Goal: Navigation & Orientation: Find specific page/section

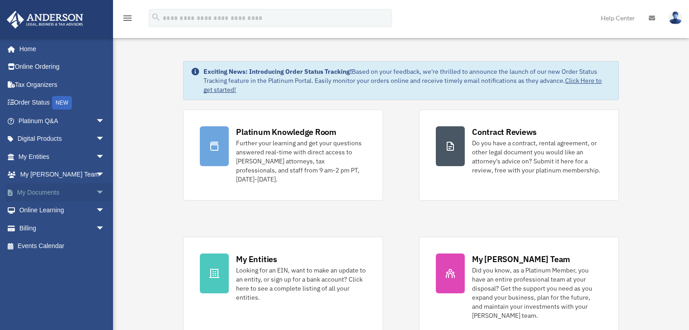
click at [13, 193] on span at bounding box center [15, 192] width 5 height 6
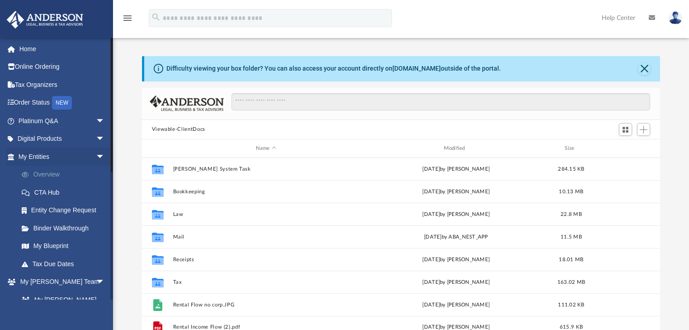
scroll to position [200, 513]
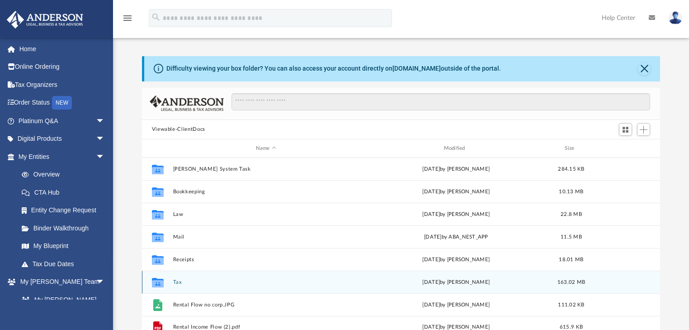
click at [176, 277] on div "Collaborated Folder Tax [DATE] by [PERSON_NAME] 163.02 MB" at bounding box center [401, 281] width 519 height 23
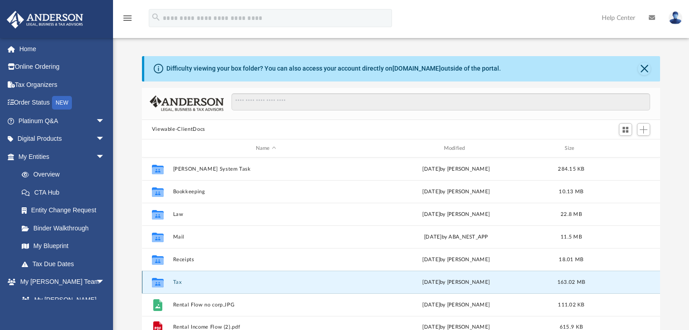
click at [176, 280] on button "Tax" at bounding box center [266, 282] width 186 height 6
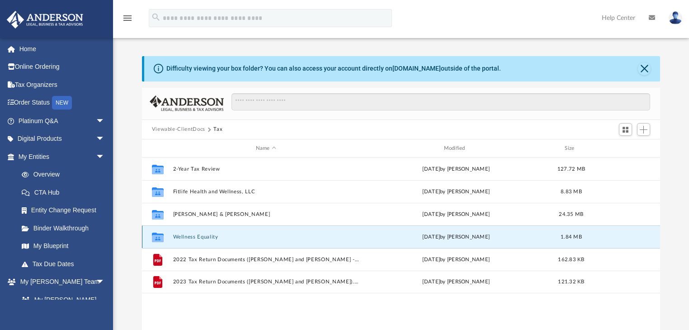
click at [201, 234] on button "Wellness Equality" at bounding box center [266, 237] width 186 height 6
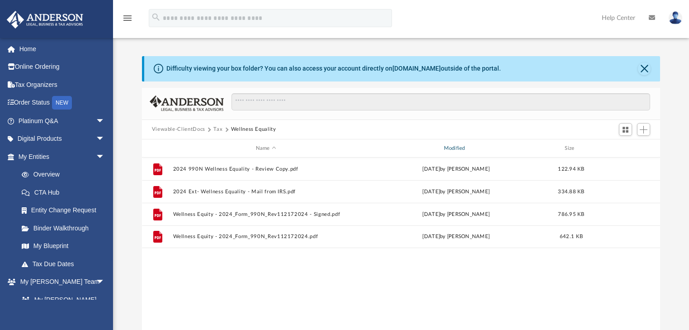
click at [454, 148] on div "Modified" at bounding box center [456, 148] width 186 height 8
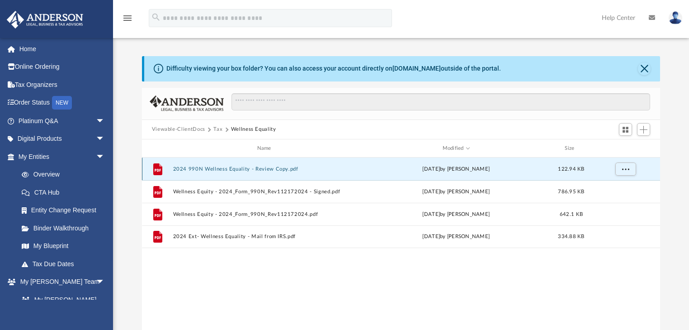
click at [231, 169] on button "2024 990N Wellness Equality - Review Copy.pdf" at bounding box center [266, 169] width 186 height 6
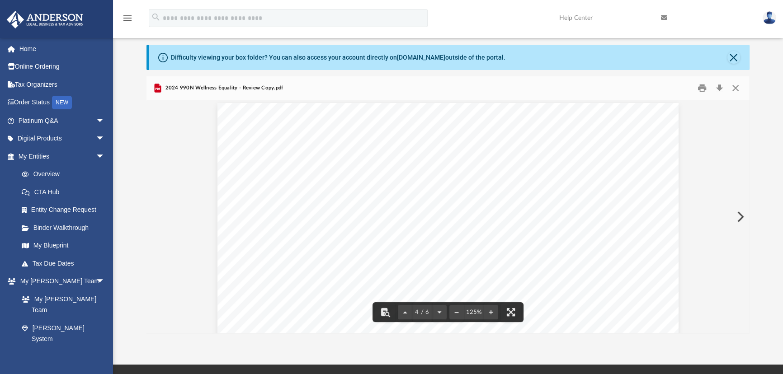
scroll to position [1784, 0]
